Goal: Task Accomplishment & Management: Complete application form

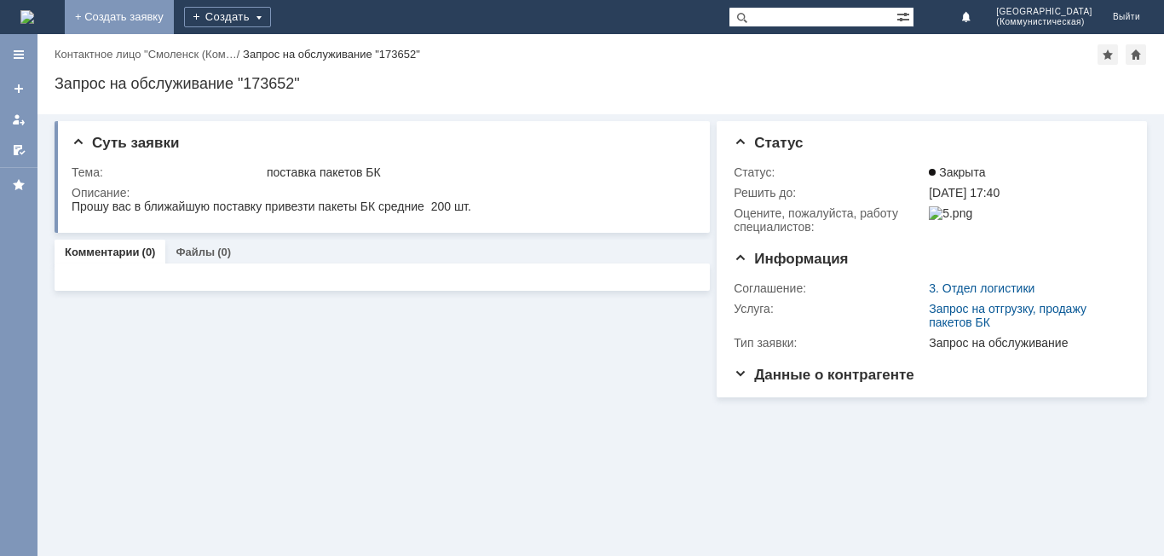
click at [174, 20] on link "+ Создать заявку" at bounding box center [119, 17] width 109 height 34
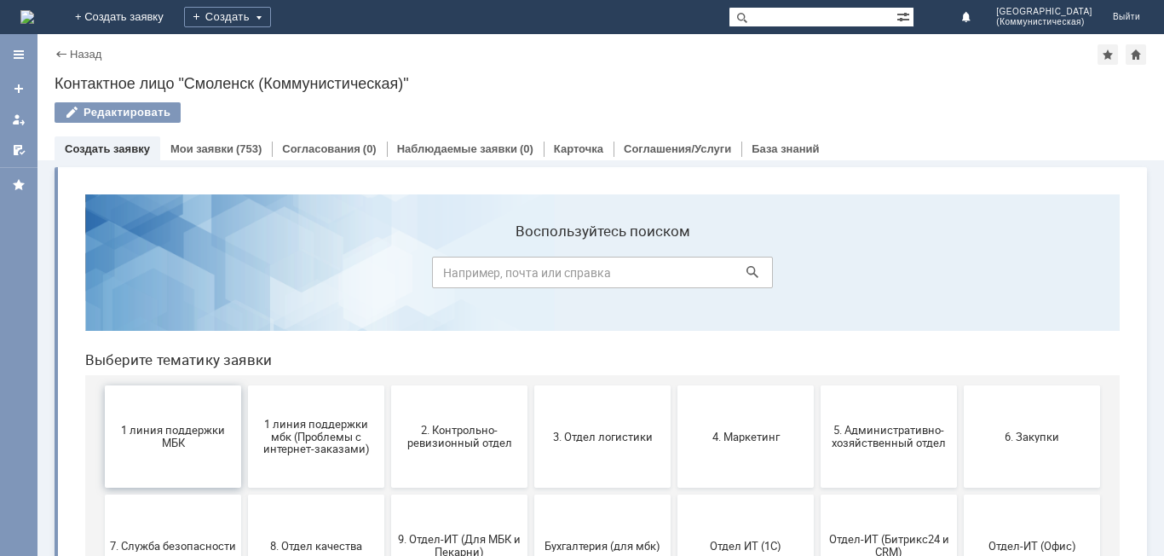
click at [126, 446] on span "1 линия поддержки МБК" at bounding box center [173, 437] width 126 height 26
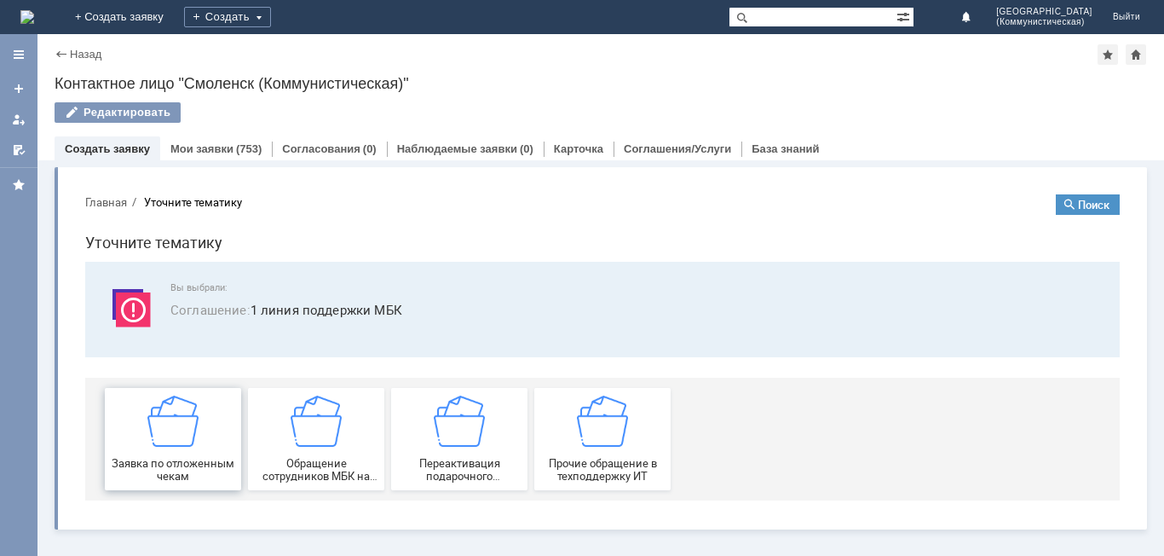
click at [214, 442] on div "Заявка по отложенным чекам" at bounding box center [173, 439] width 126 height 87
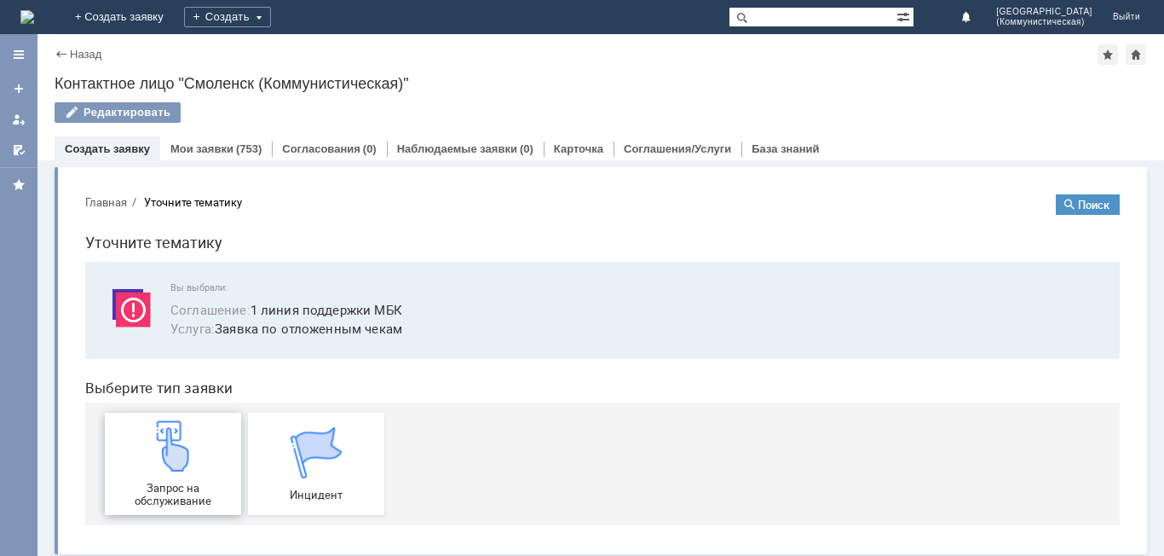
click at [129, 481] on div "Запрос на обслуживание" at bounding box center [173, 463] width 126 height 87
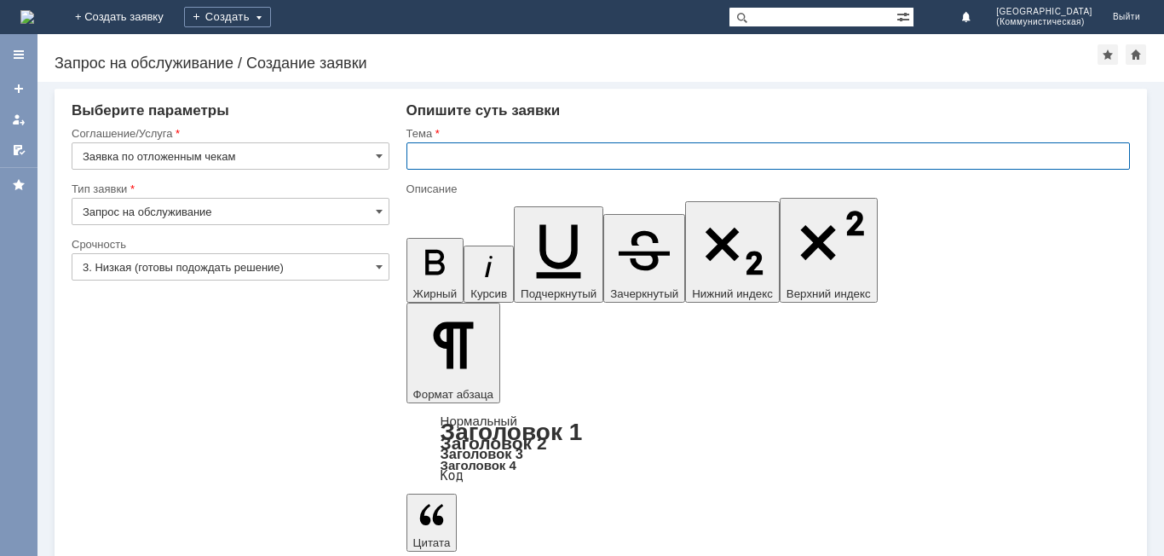
click at [416, 153] on input "text" at bounding box center [769, 155] width 724 height 27
type input "удалить чеки"
